Goal: Transaction & Acquisition: Purchase product/service

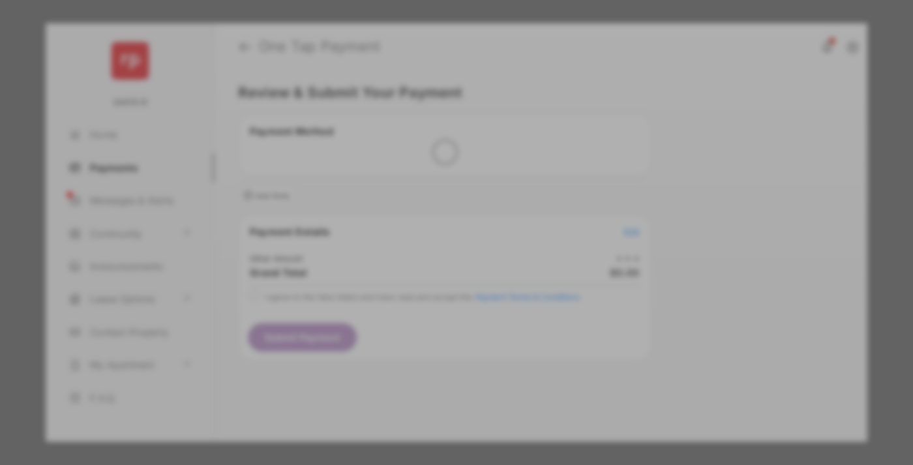
click at [432, 209] on div "Other Amount" at bounding box center [432, 220] width 211 height 22
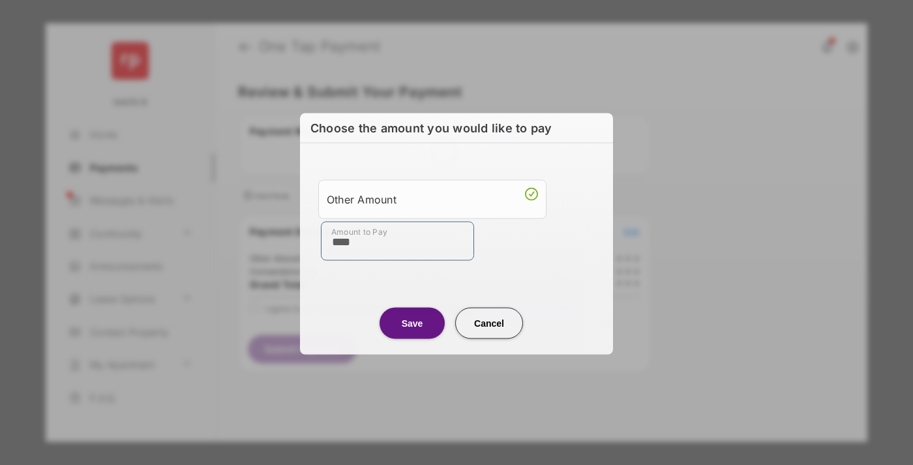
type input "****"
click at [412, 322] on button "Save" at bounding box center [411, 322] width 65 height 31
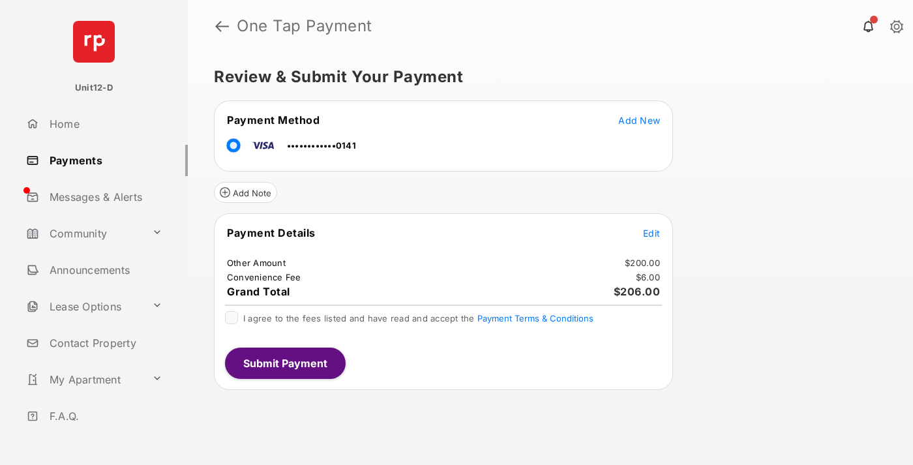
click at [651, 233] on span "Edit" at bounding box center [651, 232] width 17 height 11
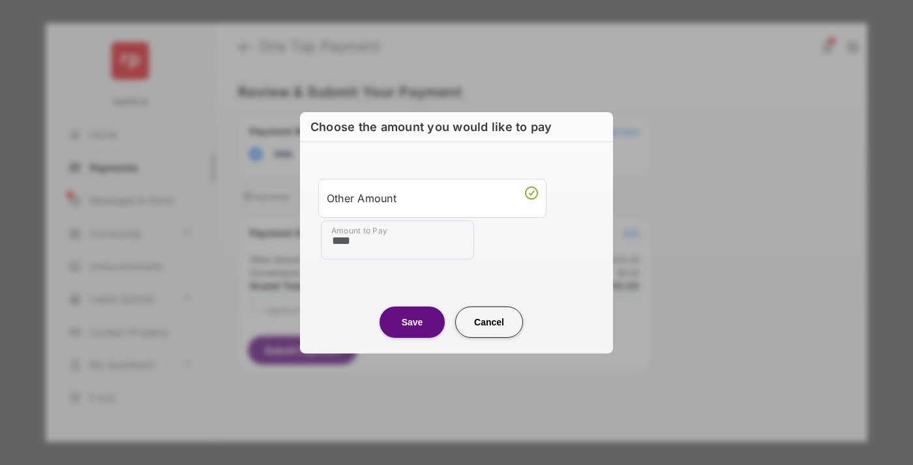
click at [412, 321] on button "Save" at bounding box center [411, 321] width 65 height 31
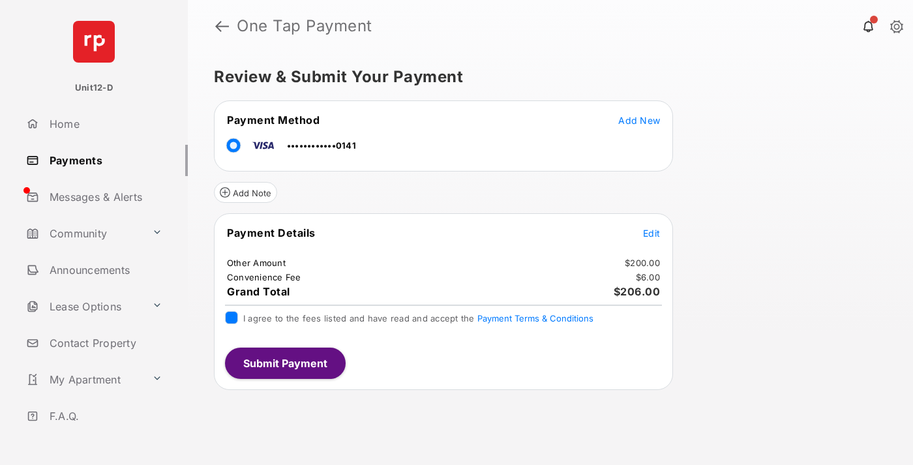
click at [284, 362] on button "Submit Payment" at bounding box center [285, 362] width 121 height 31
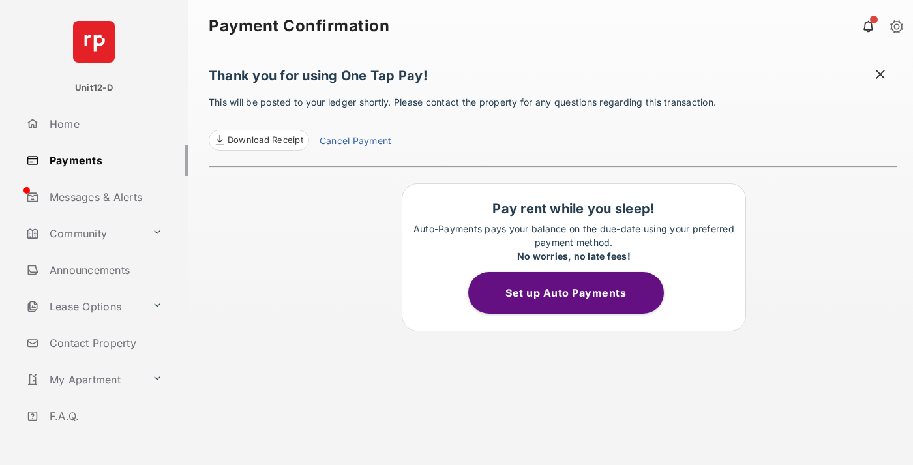
click at [573, 293] on button "Set up Auto Payments" at bounding box center [566, 293] width 196 height 42
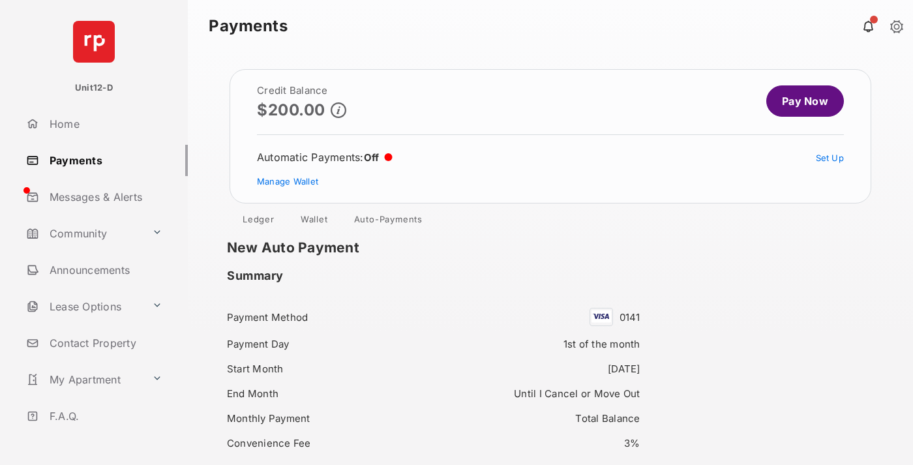
scroll to position [112, 0]
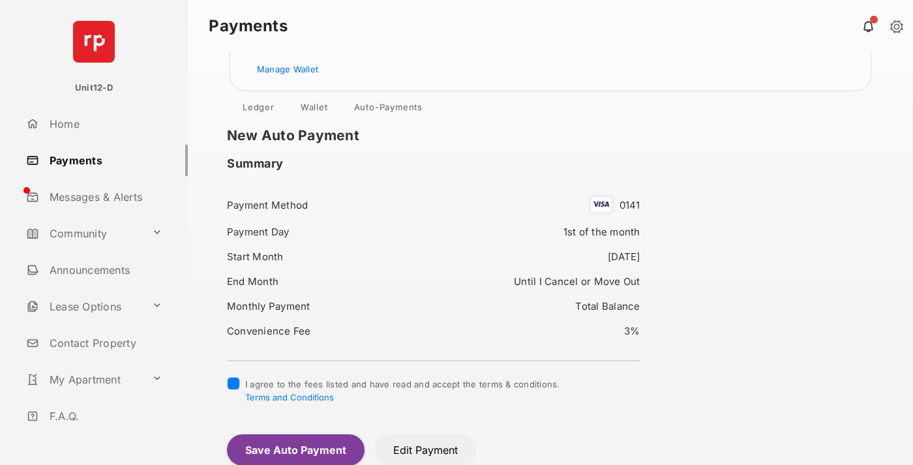
click at [295, 449] on button "Save Auto Payment" at bounding box center [296, 449] width 138 height 31
